Goal: Transaction & Acquisition: Subscribe to service/newsletter

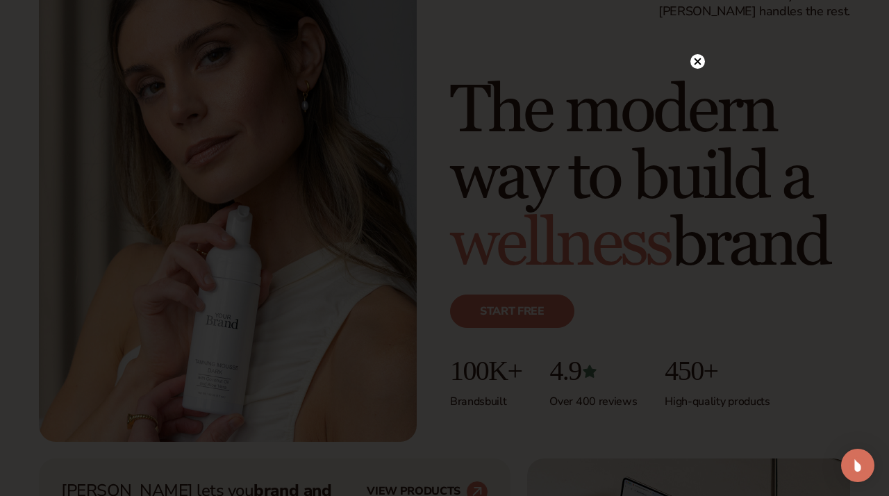
scroll to position [305, 0]
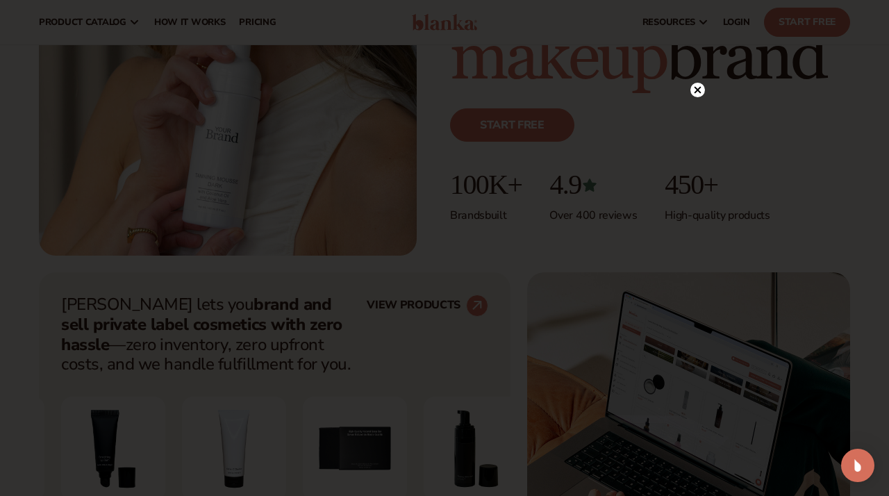
click at [698, 89] on icon at bounding box center [697, 89] width 7 height 7
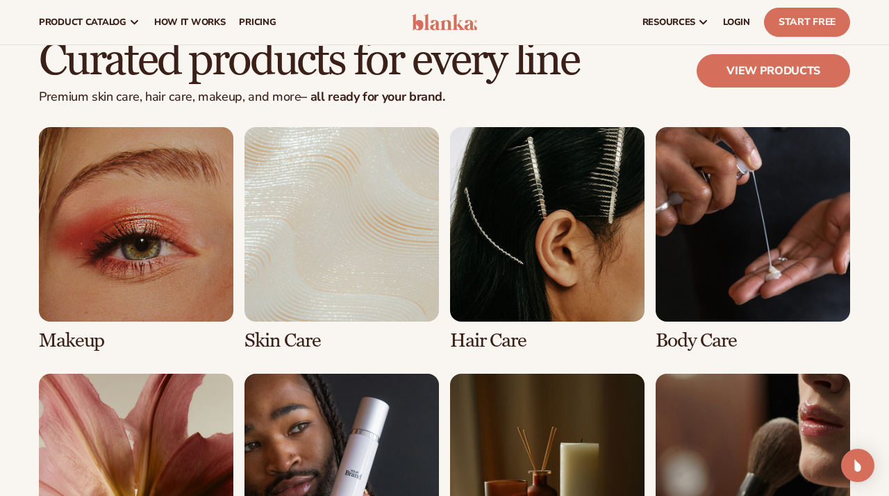
scroll to position [3325, 0]
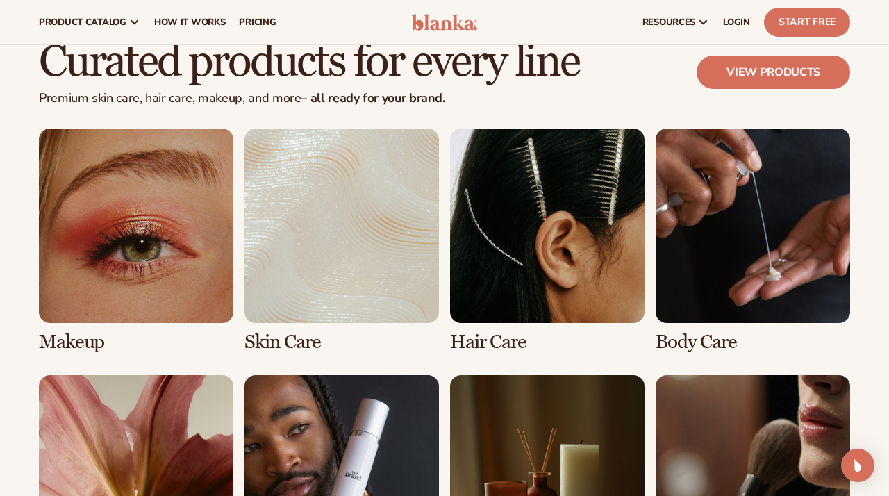
click at [174, 258] on link "1 / 8" at bounding box center [136, 240] width 194 height 224
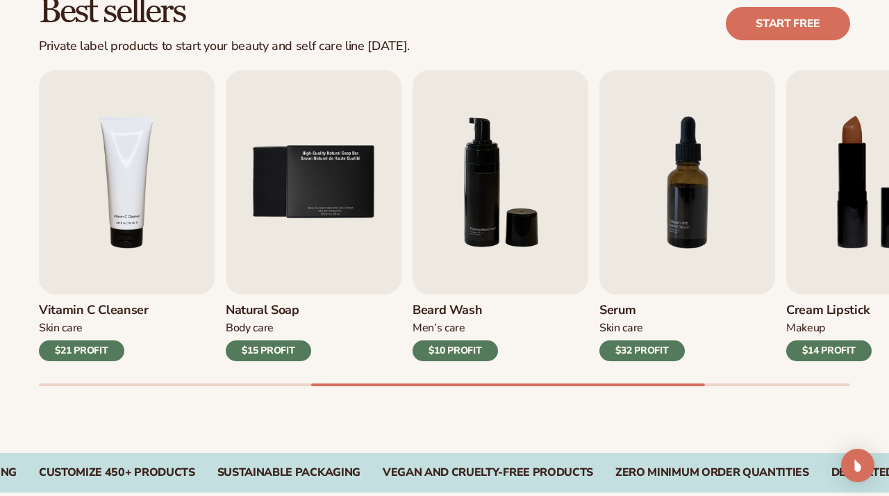
scroll to position [444, 0]
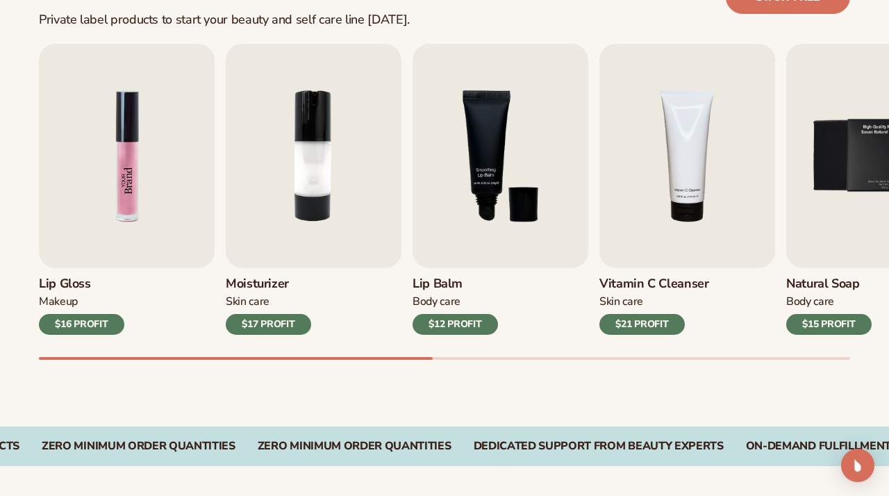
click at [169, 234] on img "1 / 9" at bounding box center [127, 156] width 176 height 224
click at [108, 249] on img "1 / 9" at bounding box center [127, 156] width 176 height 224
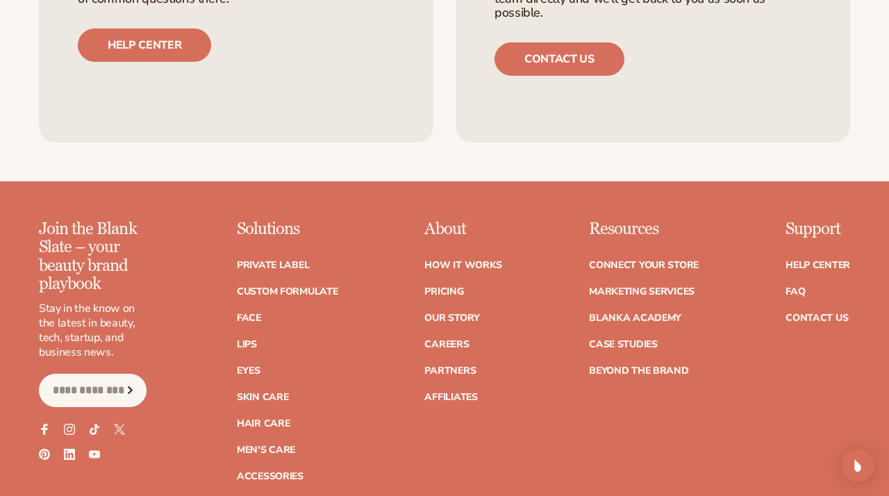
scroll to position [2401, 0]
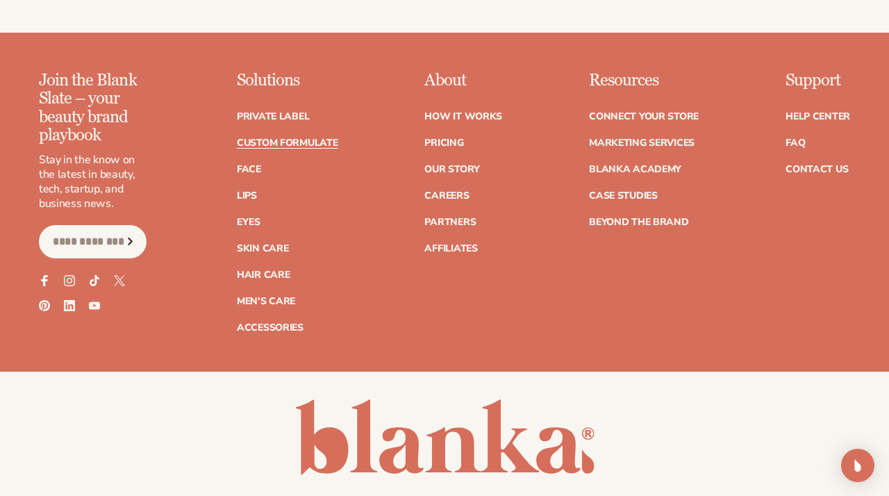
click at [309, 138] on link "Custom formulate" at bounding box center [287, 143] width 101 height 10
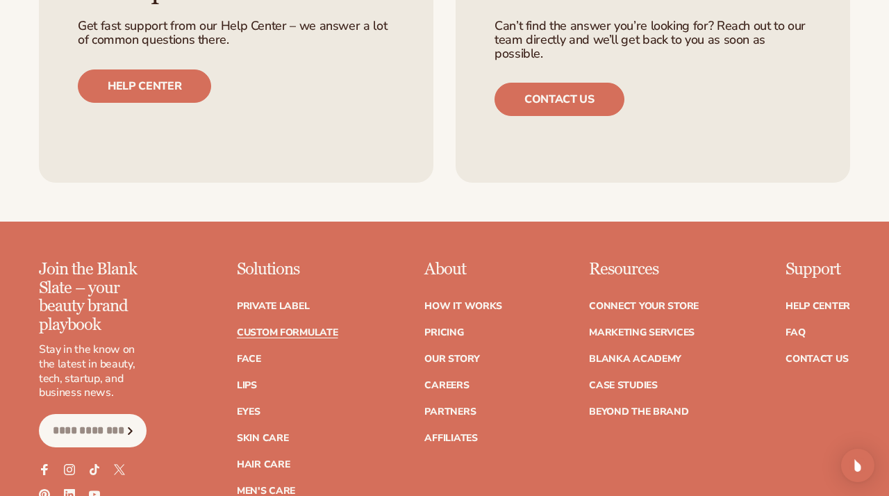
scroll to position [1909, 0]
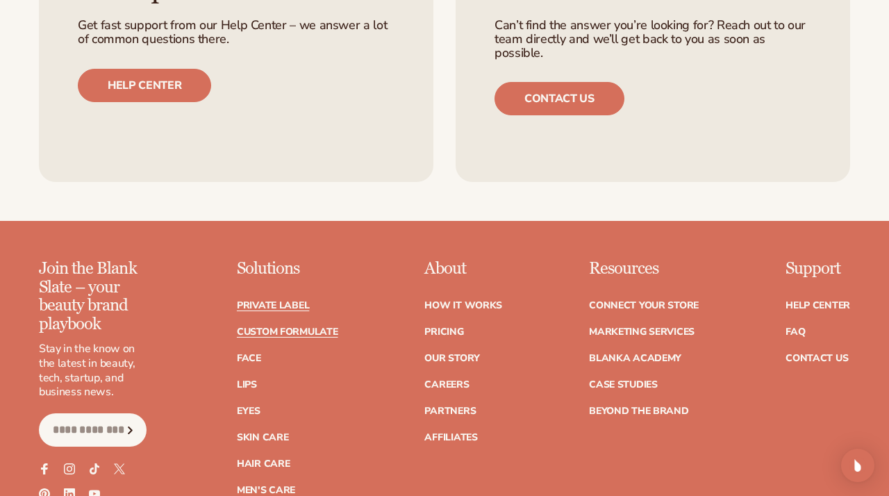
click at [292, 301] on link "Private label" at bounding box center [273, 306] width 72 height 10
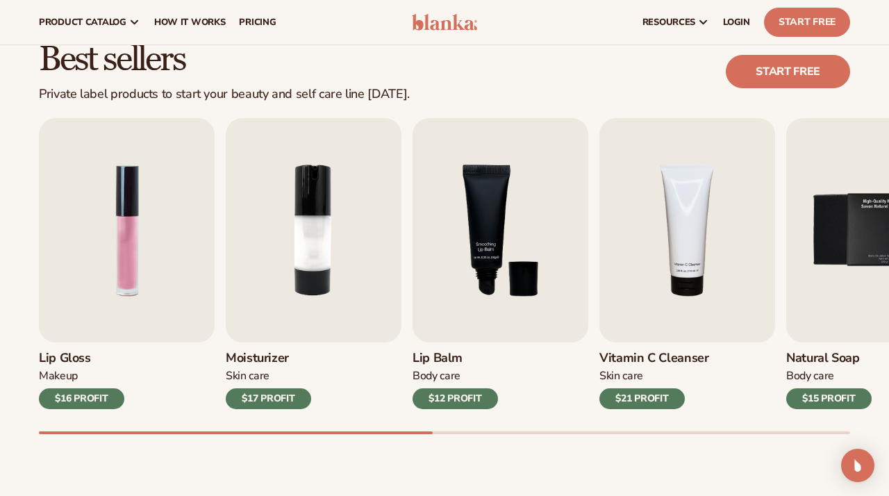
scroll to position [343, 0]
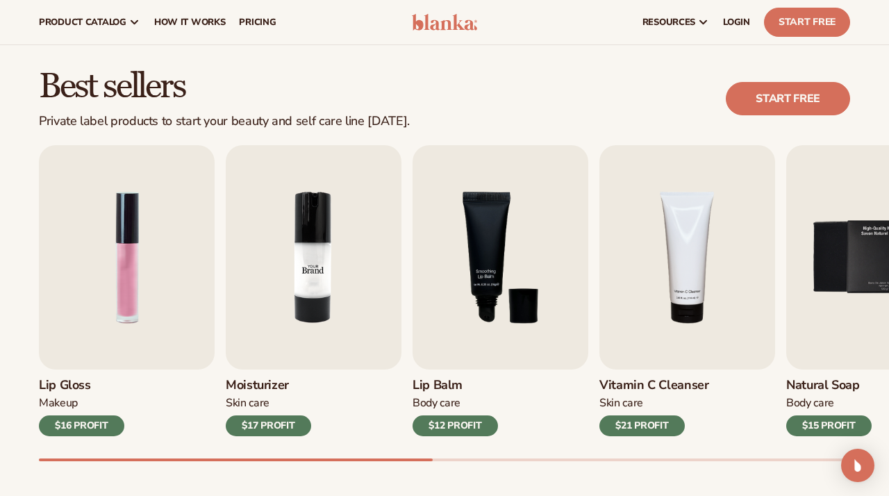
click at [326, 308] on img "2 / 9" at bounding box center [314, 257] width 176 height 224
click at [342, 280] on img "2 / 9" at bounding box center [314, 257] width 176 height 224
click at [265, 385] on h3 "Moisturizer" at bounding box center [268, 385] width 85 height 15
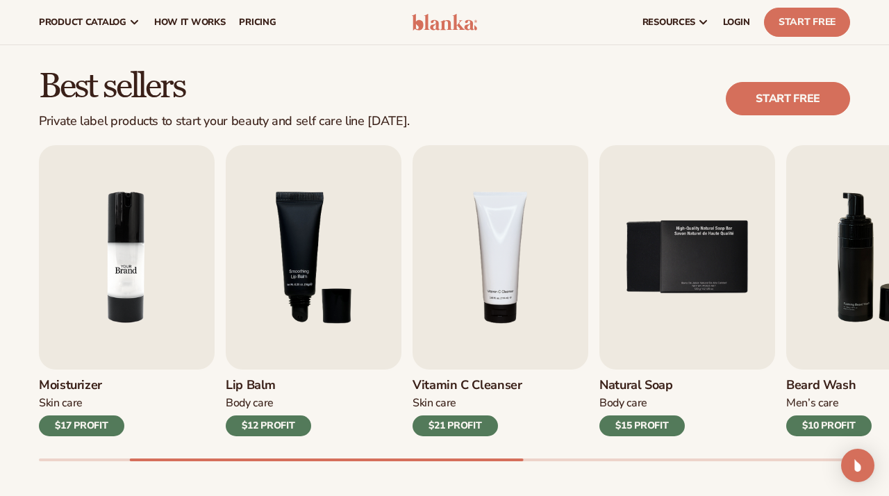
click at [120, 267] on img "2 / 9" at bounding box center [127, 257] width 176 height 224
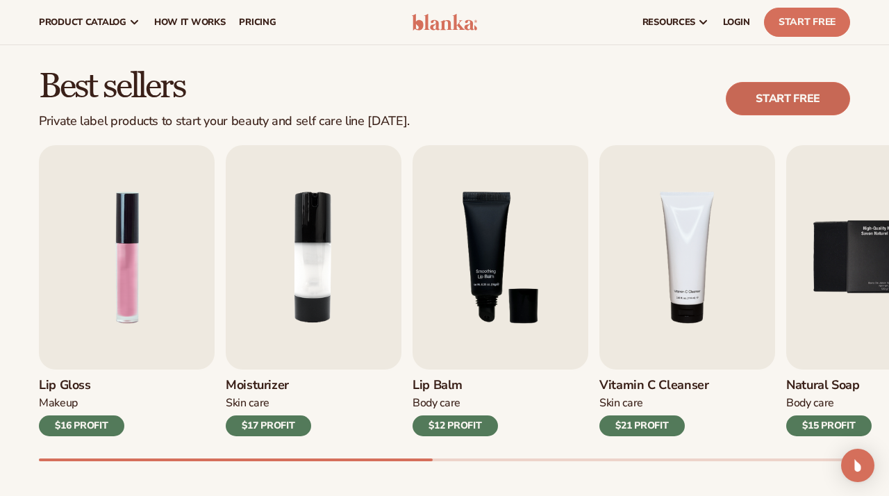
click at [816, 92] on link "Start free" at bounding box center [787, 98] width 124 height 33
